Goal: Transaction & Acquisition: Obtain resource

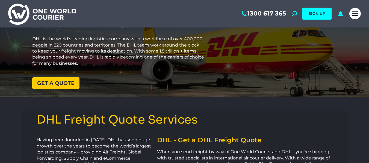
scroll to position [26, 0]
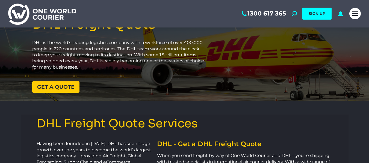
click at [62, 87] on span "Get a quote" at bounding box center [55, 87] width 37 height 5
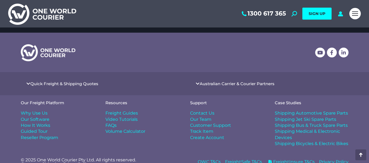
scroll to position [720, 0]
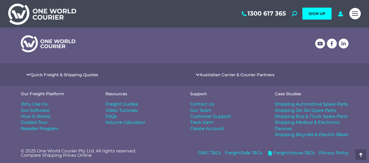
click at [200, 81] on div "Australian Carrier & Courier Partners Startrack Team Global Express Allied Expr…" at bounding box center [268, 74] width 169 height 23
click at [73, 74] on link "Quick Freight & Shipping Quotes" at bounding box center [64, 75] width 68 height 4
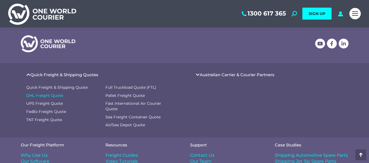
click at [56, 95] on span "DHL Freight Quote" at bounding box center [44, 95] width 37 height 5
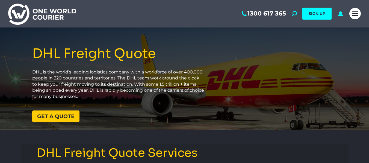
click at [61, 116] on span "Get a quote" at bounding box center [55, 116] width 37 height 5
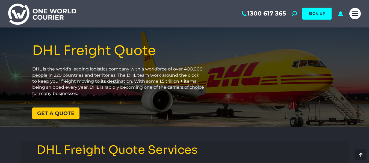
scroll to position [680, 0]
